Goal: Find specific page/section: Find specific page/section

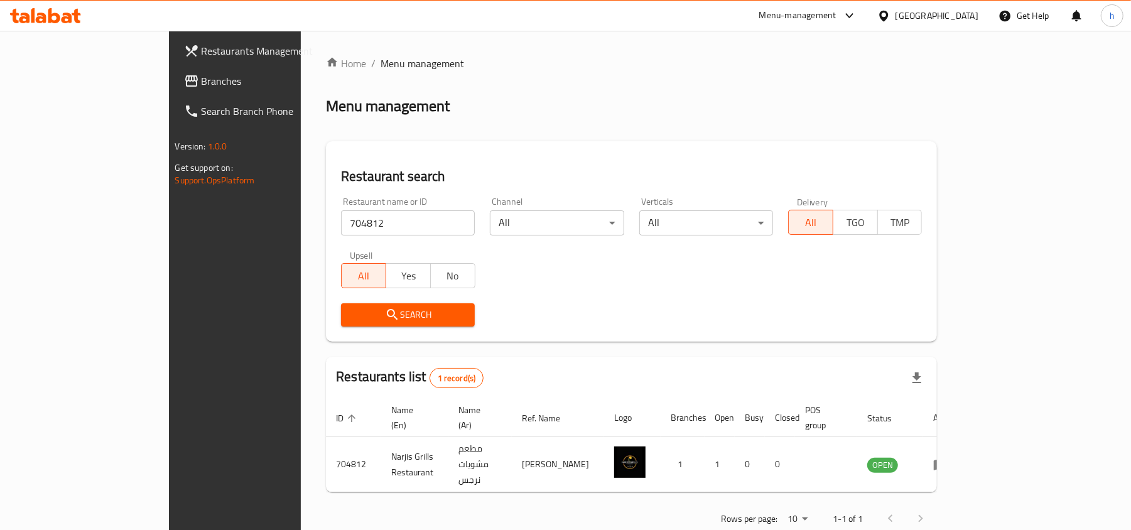
click at [958, 14] on div "[GEOGRAPHIC_DATA]" at bounding box center [936, 16] width 83 height 14
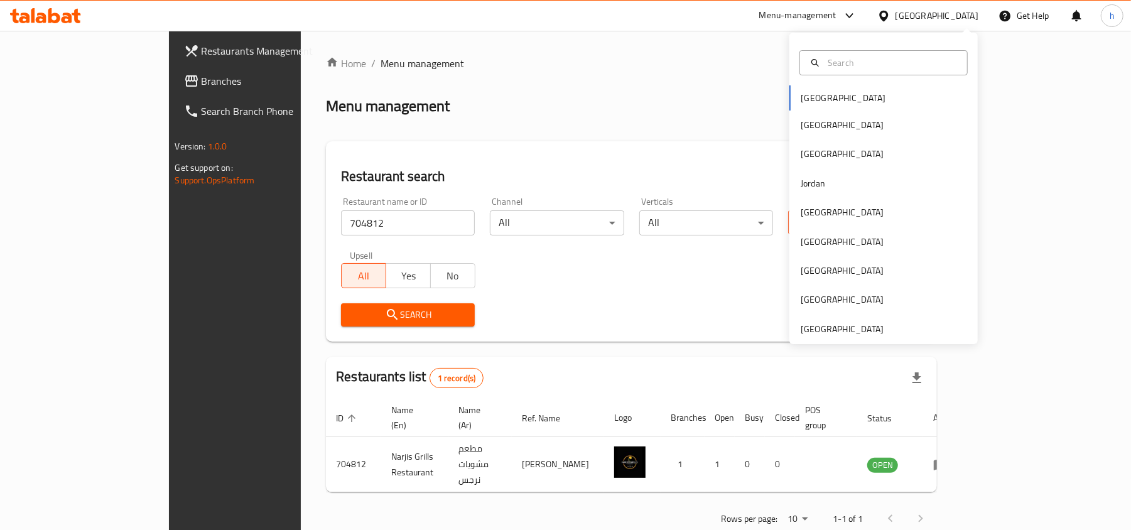
click at [202, 79] on span "Branches" at bounding box center [275, 80] width 146 height 15
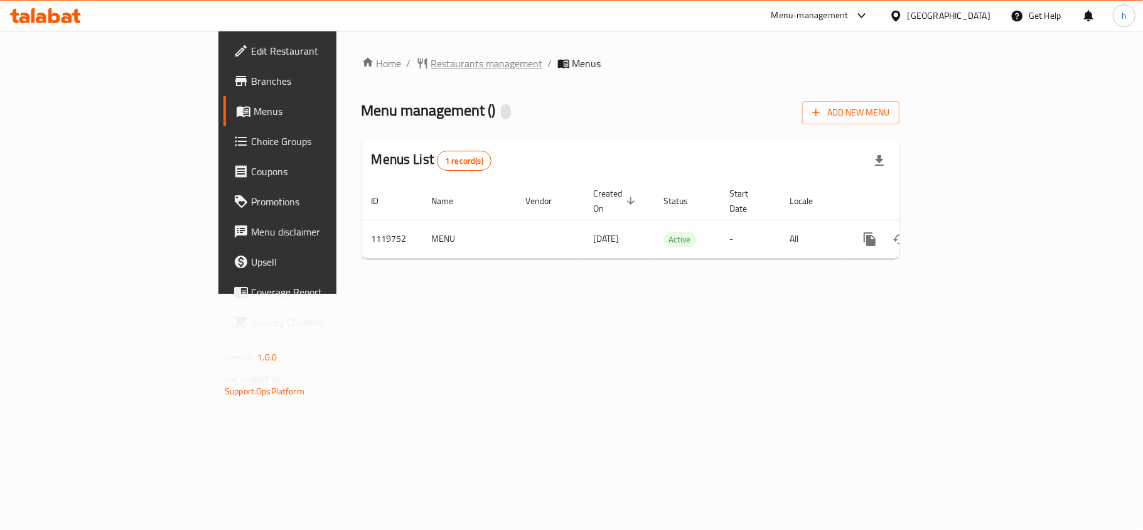
click at [431, 59] on span "Restaurants management" at bounding box center [487, 63] width 112 height 15
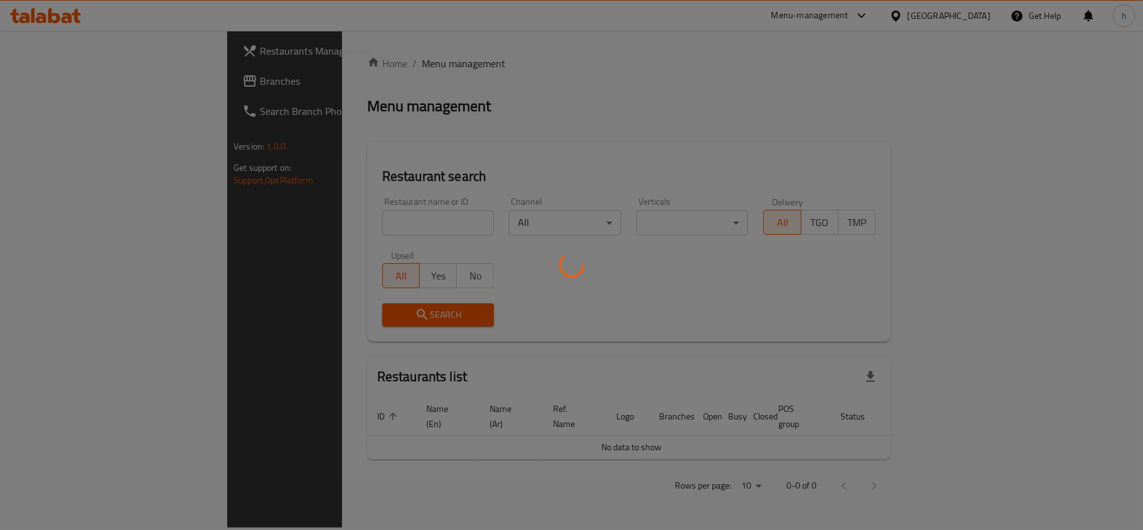
click at [352, 59] on div at bounding box center [571, 265] width 1143 height 530
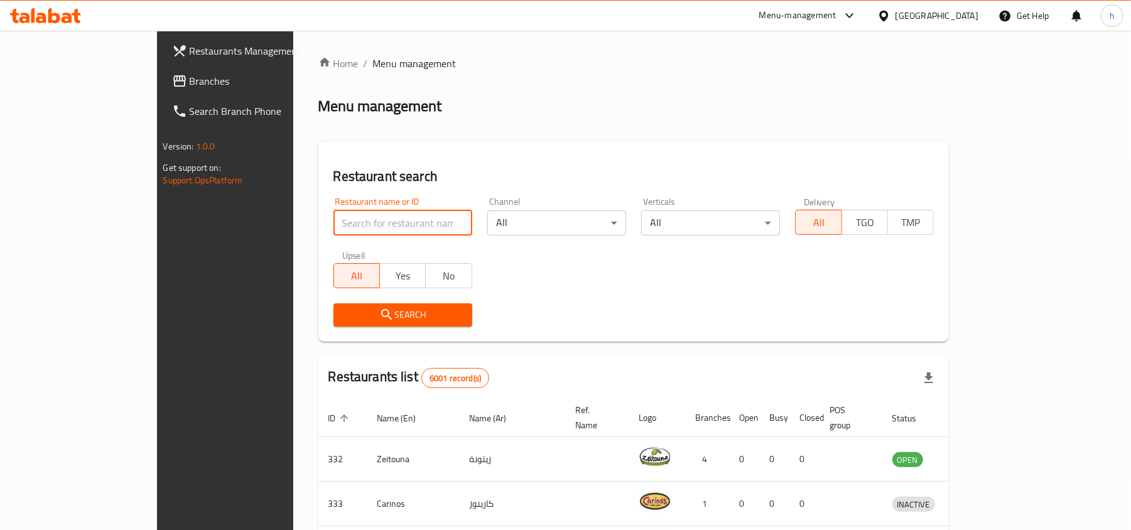
click at [333, 218] on input "search" at bounding box center [402, 222] width 139 height 25
paste input "665943"
type input "665943"
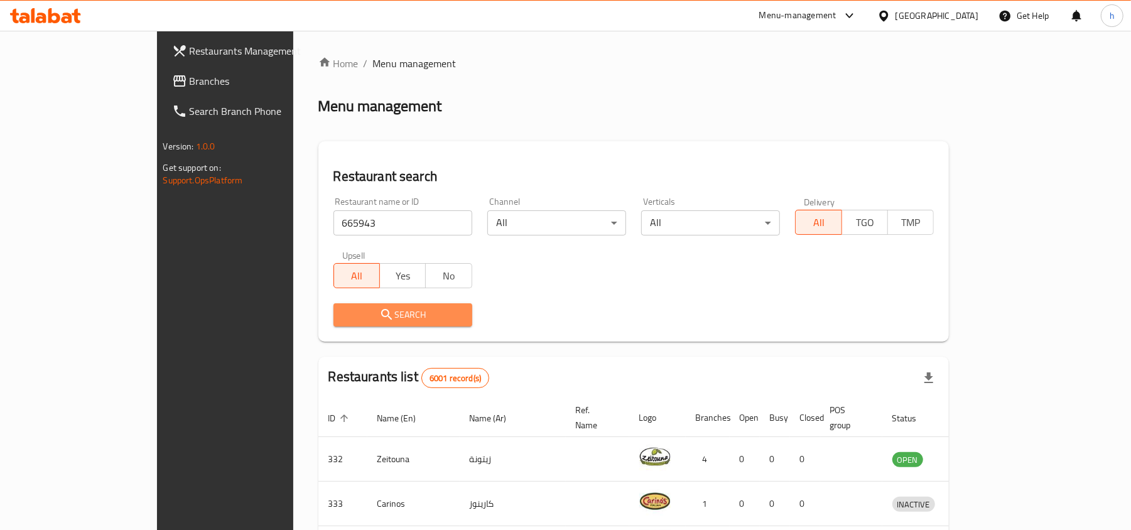
click at [360, 314] on span "Search" at bounding box center [402, 315] width 119 height 16
click at [360, 314] on div at bounding box center [565, 265] width 1131 height 530
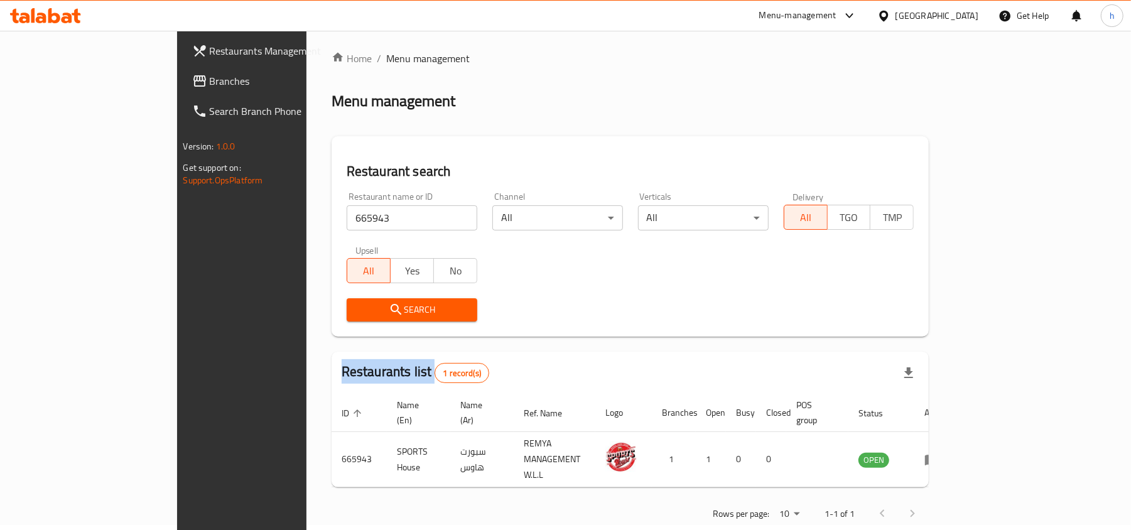
scroll to position [6, 0]
click at [955, 18] on div "[GEOGRAPHIC_DATA]" at bounding box center [936, 16] width 83 height 14
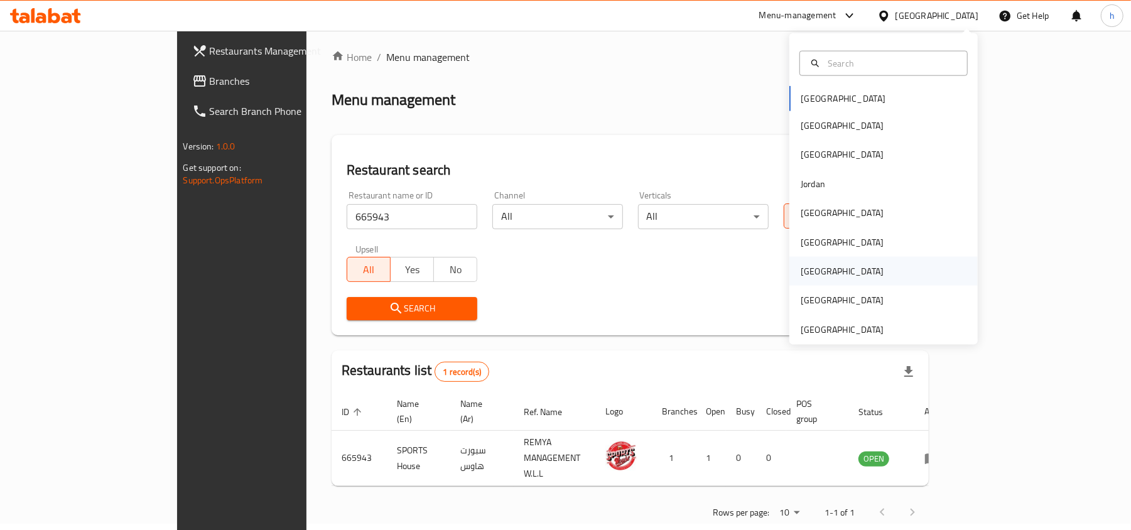
click at [800, 267] on div "[GEOGRAPHIC_DATA]" at bounding box center [841, 271] width 83 height 14
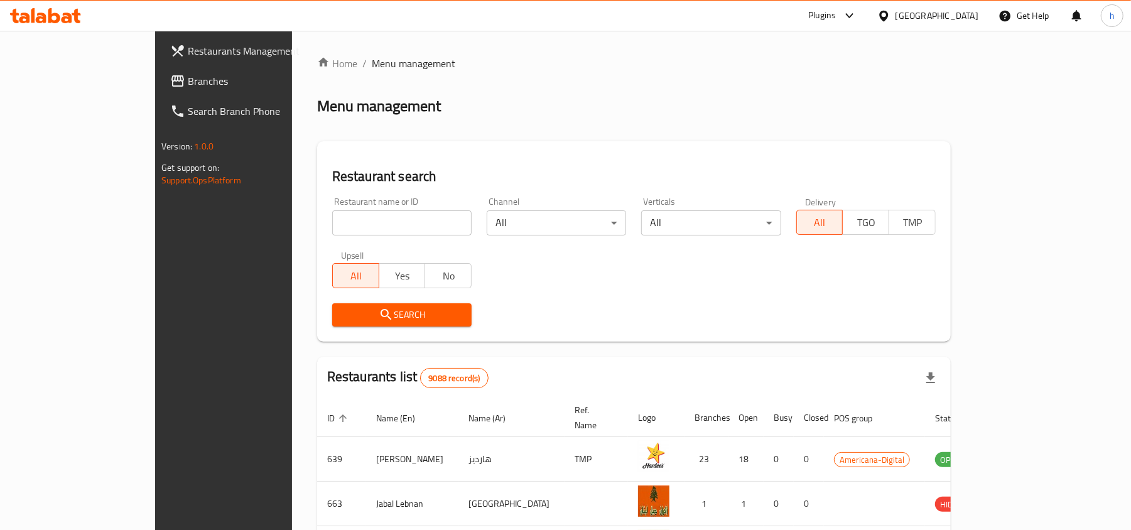
click at [160, 70] on link "Branches" at bounding box center [252, 81] width 184 height 30
